Goal: Communication & Community: Participate in discussion

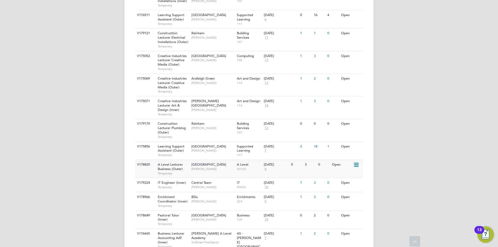
scroll to position [428, 0]
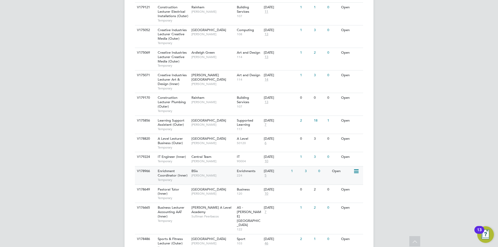
click at [168, 168] on div "Enrichment Coordinator (Inner) Temporary" at bounding box center [172, 175] width 36 height 18
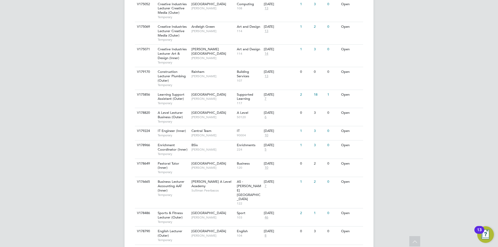
scroll to position [480, 0]
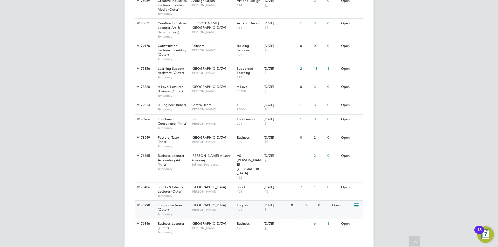
click at [278, 203] on div "20 Aug 2025" at bounding box center [276, 205] width 25 height 4
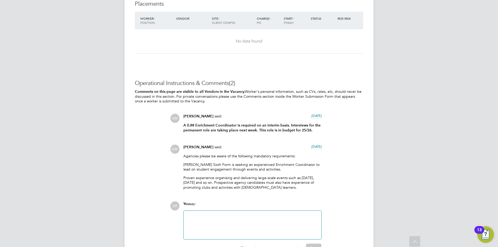
scroll to position [1265, 0]
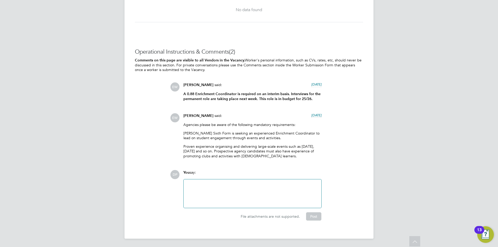
click at [213, 185] on div at bounding box center [252, 194] width 131 height 22
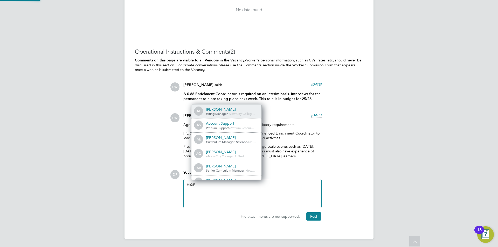
scroll to position [3, 3]
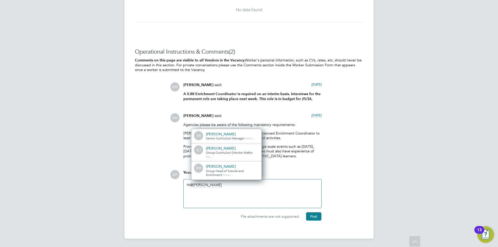
click at [248, 174] on div "Group Head of Tutorial and Enrichment - New…" at bounding box center [232, 173] width 52 height 8
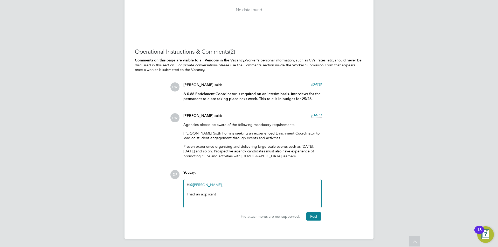
drag, startPoint x: 206, startPoint y: 195, endPoint x: 159, endPoint y: 172, distance: 52.5
click at [159, 172] on div "Operational Instructions & Comments (2) Comments on this page are visible to al…" at bounding box center [249, 134] width 228 height 172
click at [238, 204] on div "Hi @[PERSON_NAME] ​, I had an applicant" at bounding box center [252, 194] width 131 height 22
drag, startPoint x: 238, startPoint y: 196, endPoint x: 147, endPoint y: 149, distance: 102.2
click at [154, 152] on div "Operational Instructions & Comments (2) Comments on this page are visible to al…" at bounding box center [249, 134] width 228 height 172
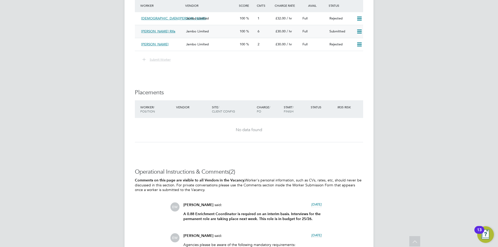
click at [169, 36] on div "[PERSON_NAME] Rifa" at bounding box center [161, 31] width 45 height 9
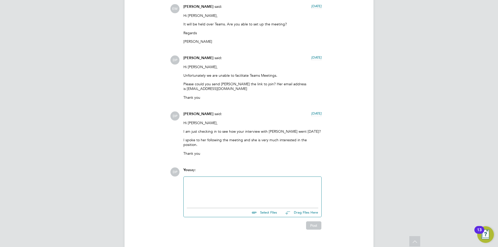
click at [219, 180] on div at bounding box center [252, 191] width 131 height 22
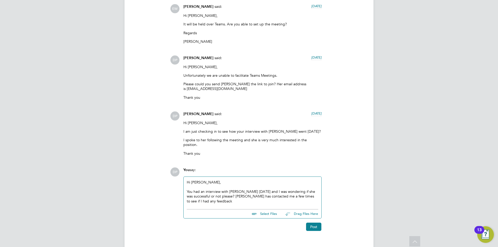
click at [313, 189] on div "You had an interview with [PERSON_NAME] [DATE] and I was wondering if she was s…" at bounding box center [252, 196] width 131 height 14
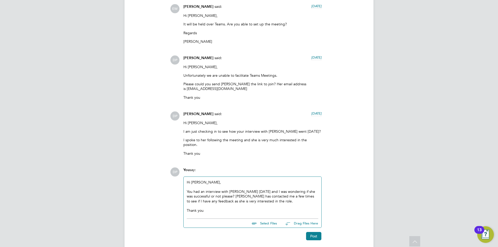
drag, startPoint x: 229, startPoint y: 204, endPoint x: 145, endPoint y: 138, distance: 107.4
click at [145, 138] on div "Operational Instructions & Comments (6) DP [PERSON_NAME] attached a file: [DATE…" at bounding box center [249, 42] width 228 height 398
copy div "Hi [PERSON_NAME], You had an interview with [PERSON_NAME] [DATE] and I was wond…"
click at [311, 232] on button "Post" at bounding box center [313, 236] width 15 height 8
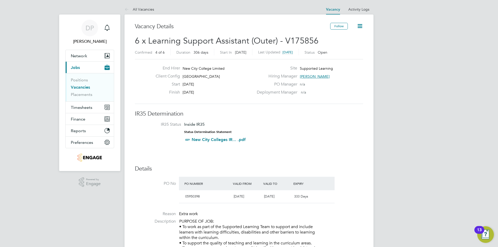
click at [207, 40] on span "6 x Learning Support Assistant (Outer) - V175856" at bounding box center [227, 41] width 184 height 10
click at [208, 40] on span "6 x Learning Support Assistant (Outer) - V175856" at bounding box center [227, 41] width 184 height 10
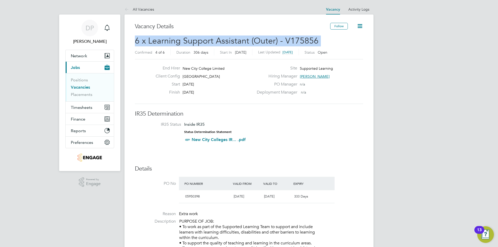
click at [208, 40] on span "6 x Learning Support Assistant (Outer) - V175856" at bounding box center [227, 41] width 184 height 10
click at [210, 41] on span "6 x Learning Support Assistant (Outer) - V175856" at bounding box center [227, 41] width 184 height 10
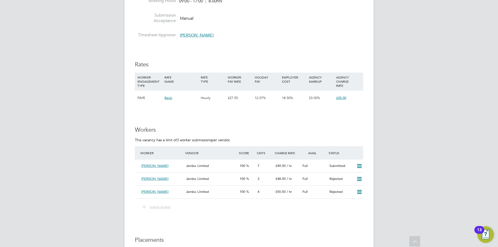
scroll to position [804, 0]
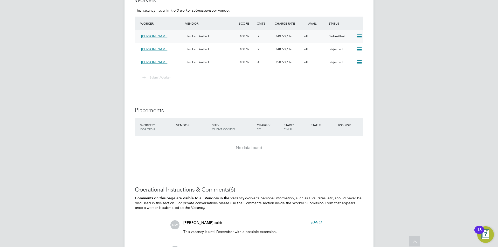
click at [230, 32] on div "Jambo Limited" at bounding box center [211, 36] width 54 height 9
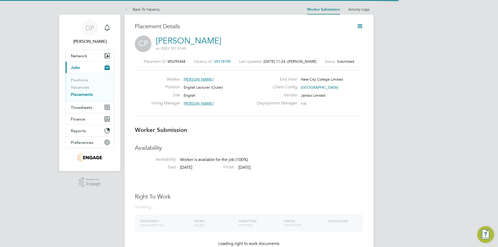
scroll to position [5, 29]
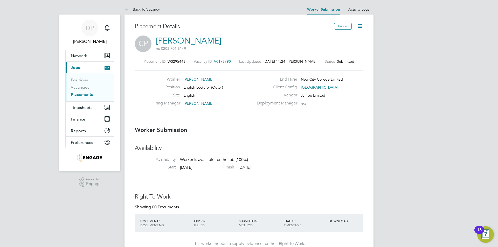
click at [309, 63] on span "Ollie Dart" at bounding box center [302, 61] width 29 height 5
click at [296, 64] on div "Last Updated 01 Sep 2025, 11:24 - Ollie Dart" at bounding box center [277, 61] width 77 height 5
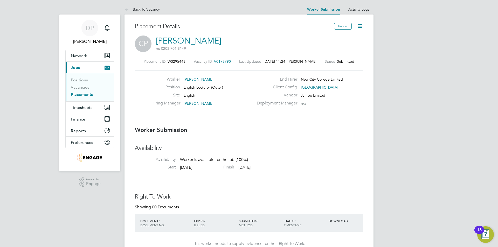
click at [296, 64] on div "Last Updated 01 Sep 2025, 11:24 - Ollie Dart" at bounding box center [277, 61] width 77 height 5
click at [300, 134] on h3 "Worker Submission" at bounding box center [249, 131] width 228 height 8
